Goal: Information Seeking & Learning: Learn about a topic

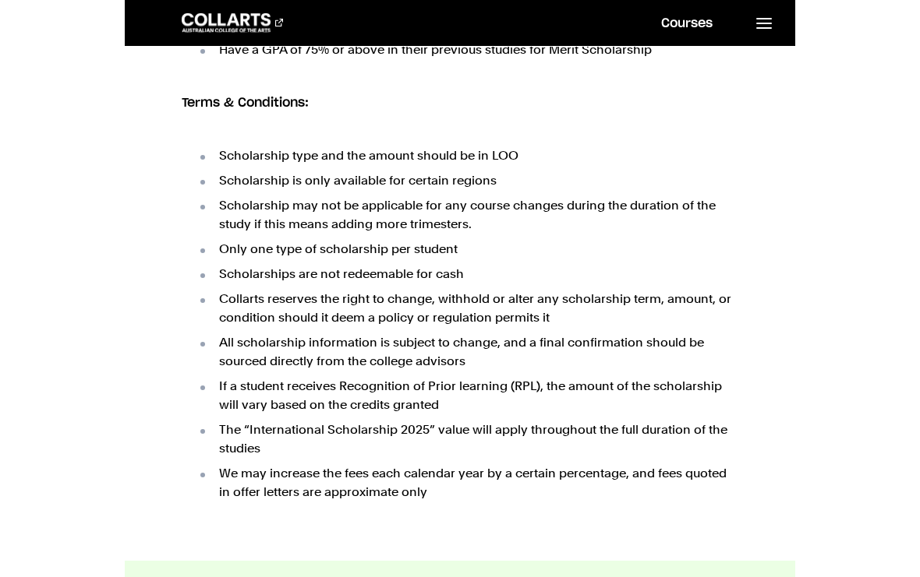
scroll to position [1153, 0]
